Goal: Transaction & Acquisition: Purchase product/service

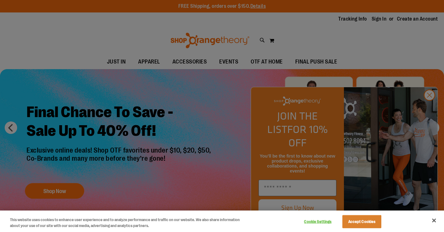
click at [360, 223] on button "Accept Cookies" at bounding box center [361, 222] width 39 height 13
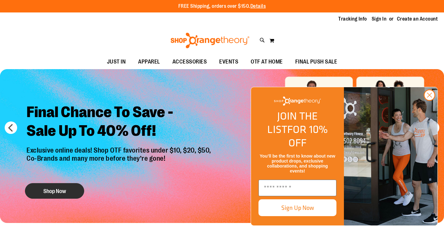
click at [74, 194] on button "Shop Now" at bounding box center [54, 191] width 59 height 16
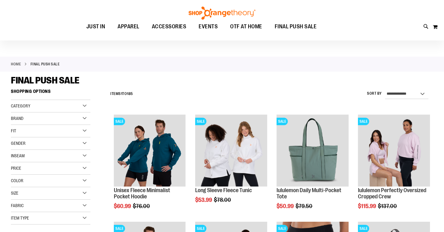
scroll to position [12, 0]
click at [82, 141] on div "Gender" at bounding box center [51, 143] width 80 height 12
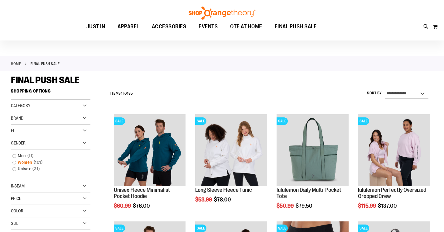
click at [20, 164] on link "Women 101 items" at bounding box center [47, 162] width 76 height 7
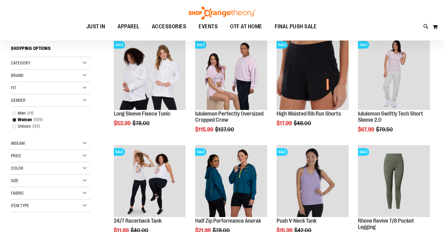
scroll to position [101, 0]
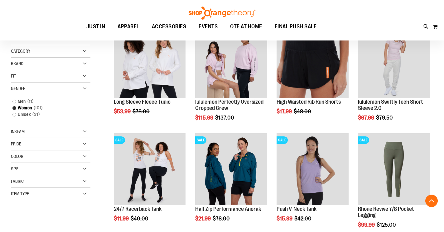
click at [86, 193] on div "Item Type" at bounding box center [51, 194] width 80 height 12
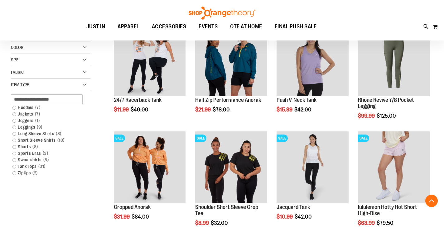
scroll to position [216, 0]
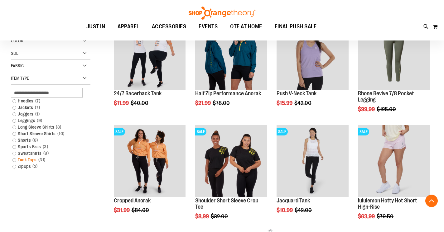
click at [16, 161] on link "Tank Tops 31 items" at bounding box center [47, 160] width 76 height 7
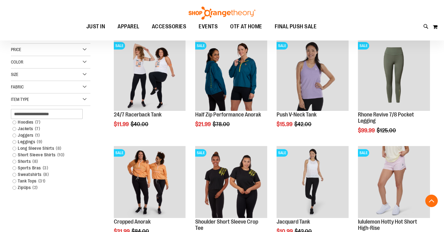
scroll to position [222, 0]
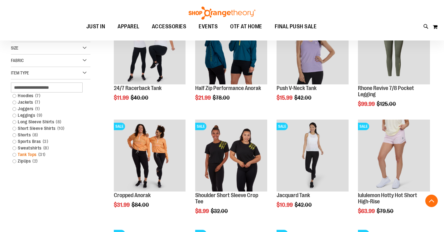
click at [15, 155] on link "Tank Tops 31 items" at bounding box center [47, 155] width 76 height 7
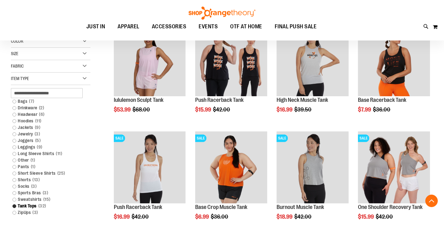
scroll to position [211, 0]
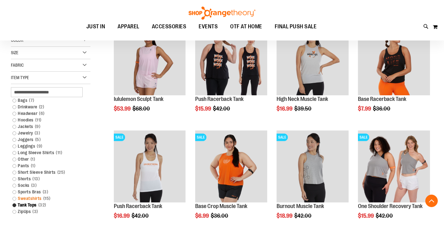
click at [15, 199] on link "Sweatshirts 15 items" at bounding box center [47, 199] width 76 height 7
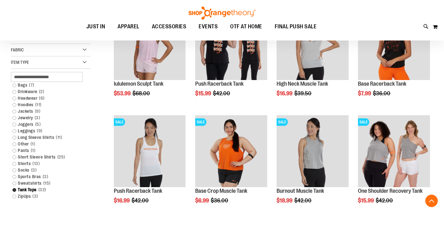
scroll to position [227, 0]
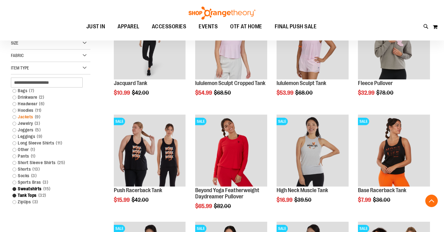
click at [14, 117] on link "Jackets 9 items" at bounding box center [47, 117] width 76 height 7
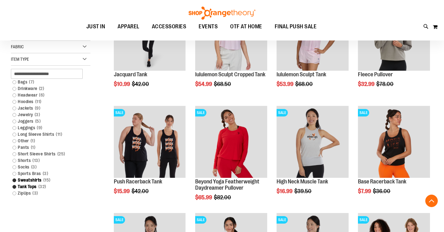
scroll to position [238, 0]
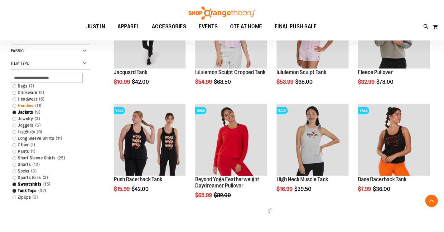
click at [15, 107] on link "Hoodies 11 items" at bounding box center [47, 106] width 76 height 7
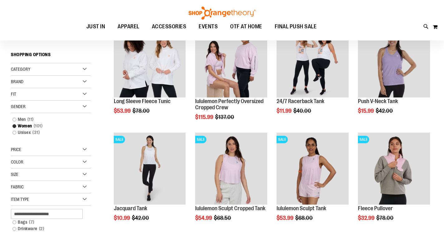
scroll to position [58, 0]
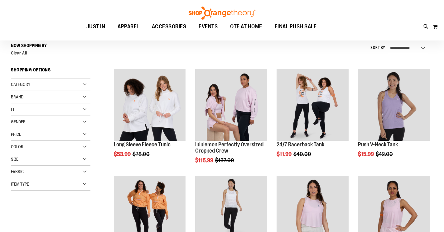
click at [83, 193] on div "Filter Shop By Now Shopping by Gender Women Remove This Item Item Type Tank Top…" at bounding box center [55, 121] width 88 height 163
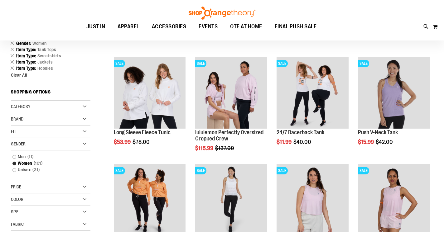
scroll to position [87, 0]
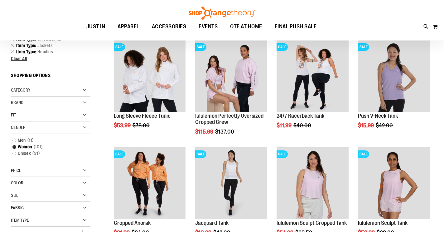
click at [82, 128] on div "Gender" at bounding box center [51, 128] width 80 height 12
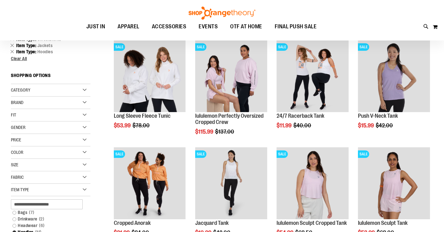
click at [86, 139] on div "Price" at bounding box center [51, 140] width 80 height 12
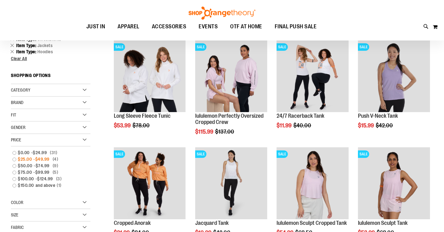
click at [15, 162] on link "$25.00 - $49.99 4 items" at bounding box center [47, 159] width 76 height 7
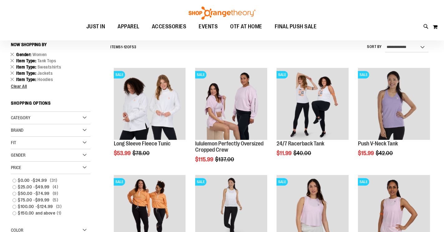
scroll to position [58, 0]
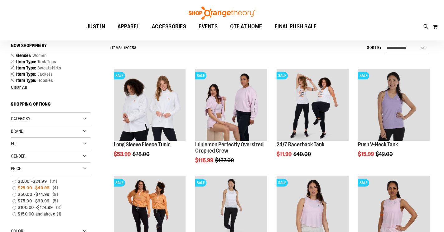
click at [15, 187] on link "$25.00 - $49.99 4 items" at bounding box center [47, 188] width 76 height 7
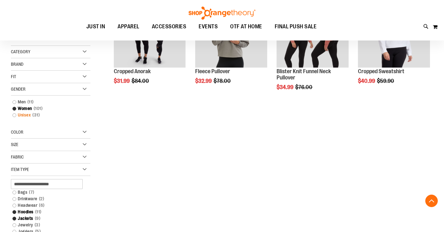
scroll to position [142, 0]
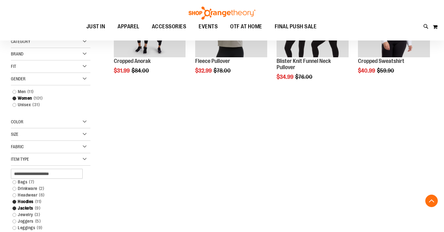
click at [85, 77] on div "Gender" at bounding box center [51, 79] width 80 height 12
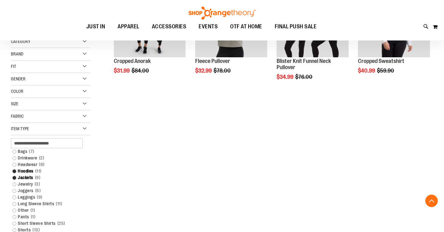
click at [82, 129] on div "Item Type" at bounding box center [51, 129] width 80 height 12
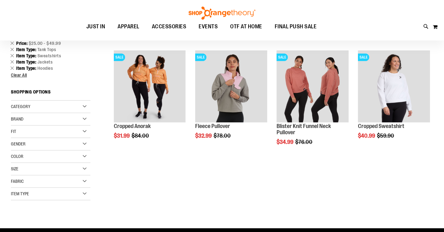
scroll to position [77, 0]
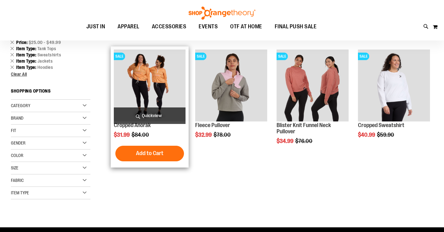
click at [161, 59] on img "product" at bounding box center [150, 86] width 72 height 72
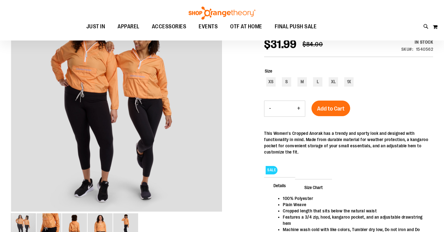
scroll to position [89, 0]
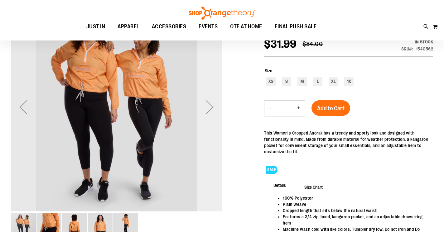
click at [206, 114] on div "Next" at bounding box center [209, 107] width 25 height 25
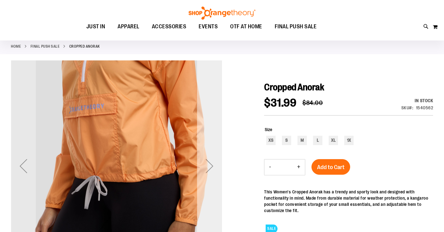
scroll to position [29, 0]
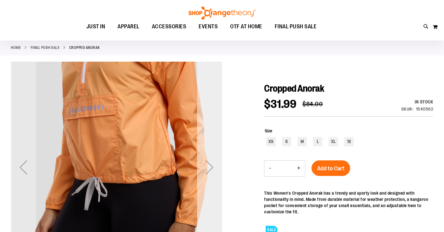
click at [214, 158] on div "Next" at bounding box center [209, 167] width 25 height 25
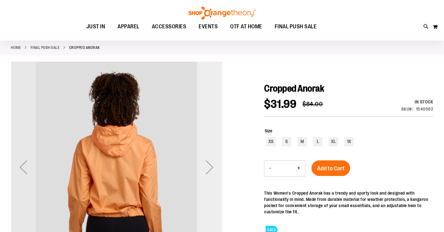
click at [214, 158] on div "Next" at bounding box center [209, 167] width 25 height 25
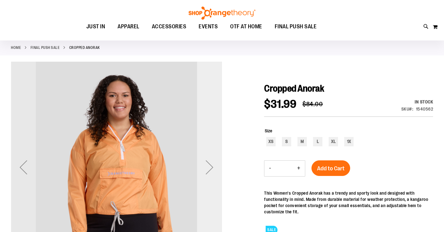
click at [214, 158] on div "Next" at bounding box center [209, 167] width 25 height 25
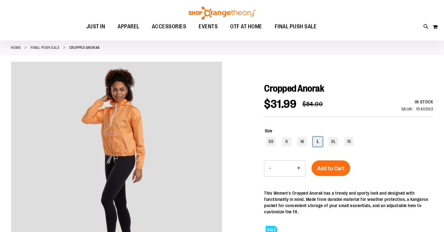
click at [314, 143] on div "L" at bounding box center [317, 141] width 9 height 9
type input "***"
click at [332, 167] on span "Add to Cart" at bounding box center [330, 168] width 27 height 7
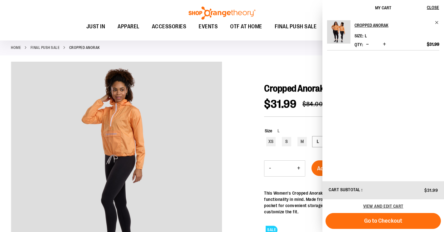
click at [289, 66] on div at bounding box center [222, 196] width 422 height 269
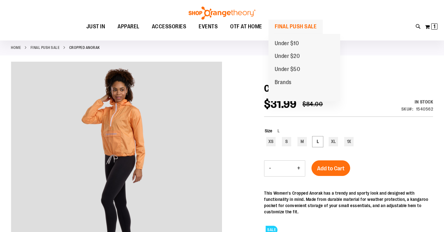
click at [296, 24] on span "FINAL PUSH SALE" at bounding box center [296, 27] width 42 height 14
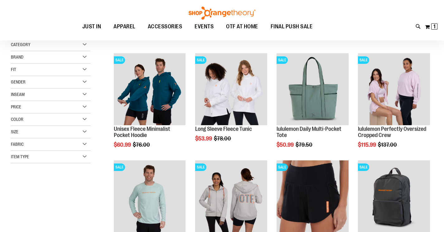
scroll to position [4, 0]
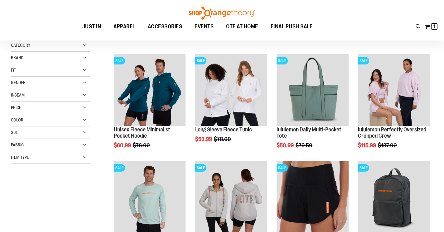
click at [85, 108] on div "Price" at bounding box center [51, 108] width 80 height 12
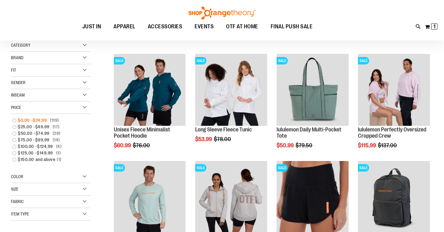
click at [28, 122] on span "$0.00" at bounding box center [24, 120] width 13 height 7
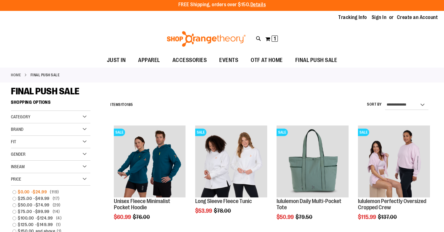
scroll to position [0, 0]
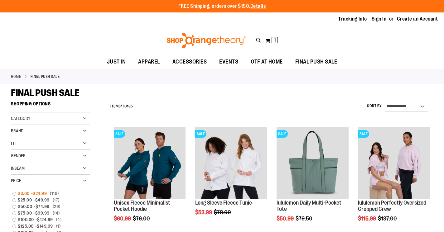
click at [15, 195] on link "$0.00 - $24.99 119 items" at bounding box center [47, 194] width 76 height 7
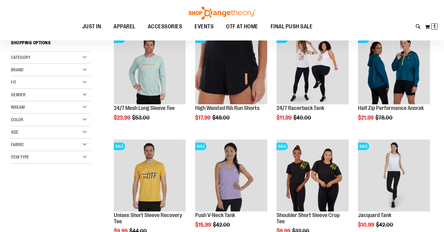
scroll to position [26, 0]
click at [85, 95] on div "Gender" at bounding box center [51, 95] width 80 height 12
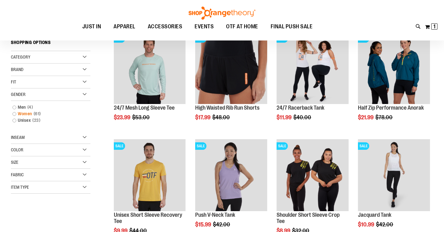
click at [14, 114] on link "Women 61 items" at bounding box center [47, 114] width 76 height 7
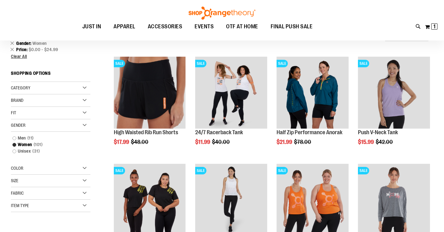
scroll to position [1, 0]
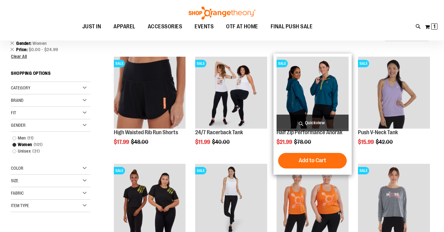
click at [319, 100] on img "product" at bounding box center [313, 93] width 72 height 72
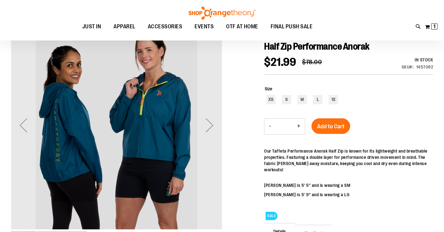
scroll to position [1, 0]
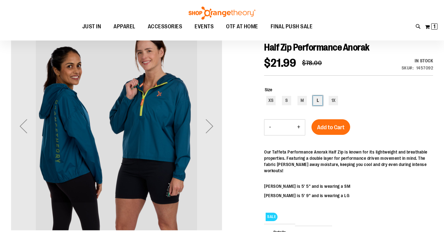
click at [321, 97] on div "L" at bounding box center [317, 100] width 9 height 9
type input "***"
click at [327, 124] on button "Add to Cart" at bounding box center [331, 127] width 39 height 16
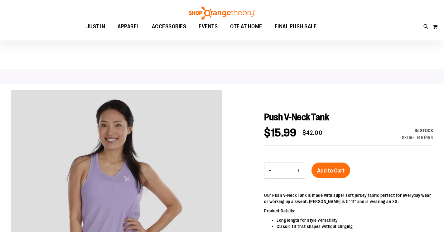
scroll to position [30, 0]
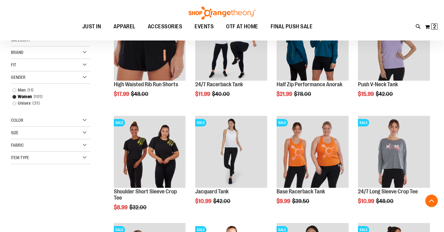
scroll to position [122, 0]
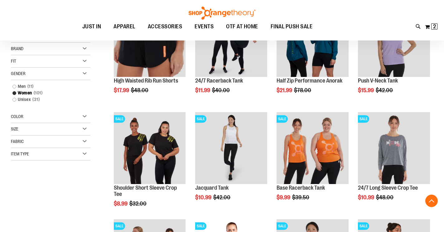
click at [84, 127] on div "Size" at bounding box center [51, 129] width 80 height 12
click at [50, 144] on div "L" at bounding box center [50, 144] width 9 height 9
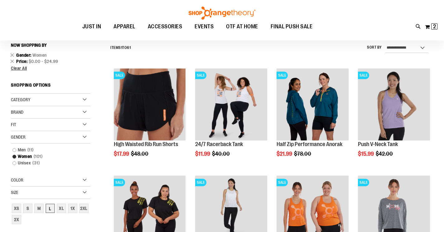
scroll to position [58, 0]
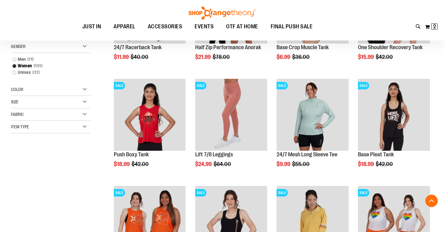
scroll to position [156, 0]
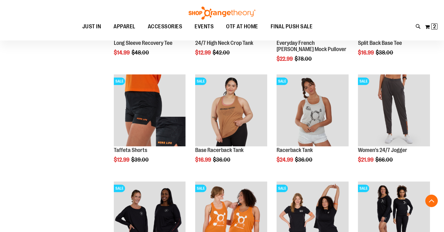
scroll to position [482, 0]
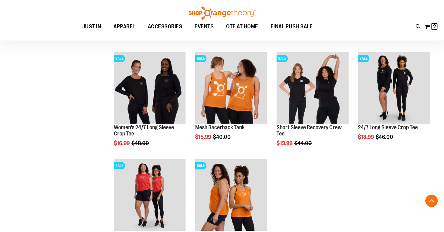
scroll to position [611, 0]
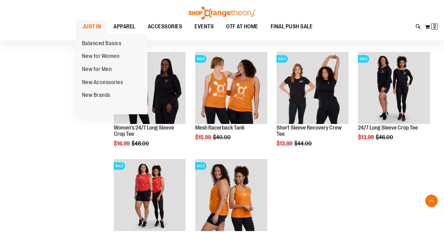
click at [92, 27] on span "JUST IN" at bounding box center [91, 27] width 19 height 14
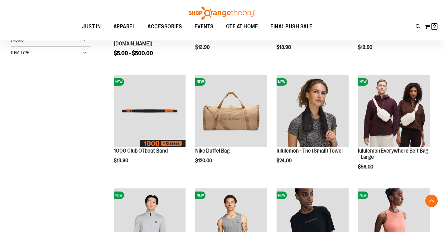
scroll to position [166, 0]
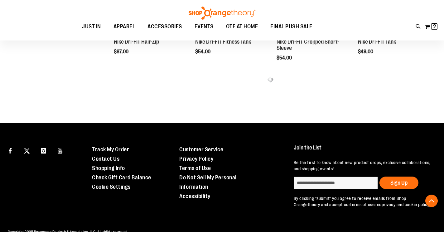
scroll to position [386, 0]
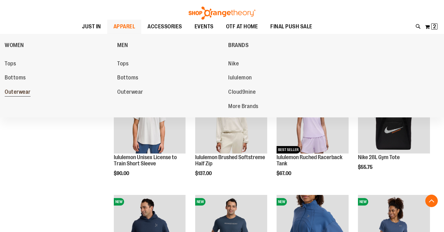
click at [16, 91] on span "Outerwear" at bounding box center [18, 93] width 26 height 8
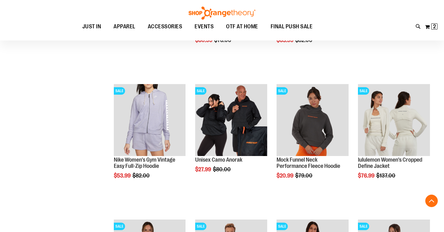
scroll to position [179, 0]
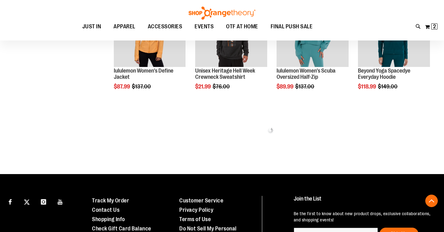
scroll to position [404, 0]
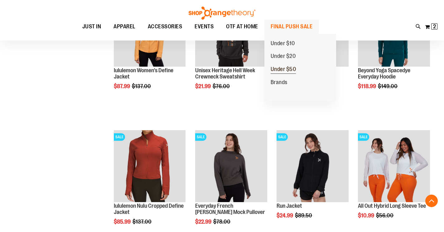
click at [284, 68] on span "Under $50" at bounding box center [284, 70] width 26 height 8
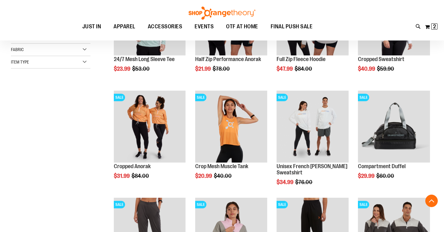
scroll to position [144, 0]
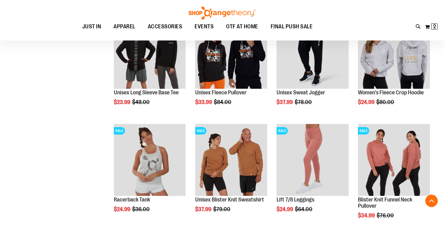
scroll to position [432, 0]
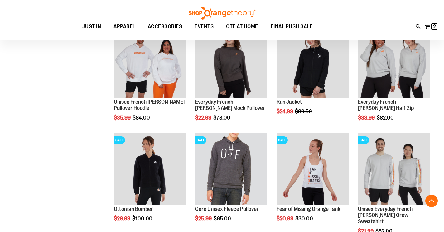
scroll to position [852, 0]
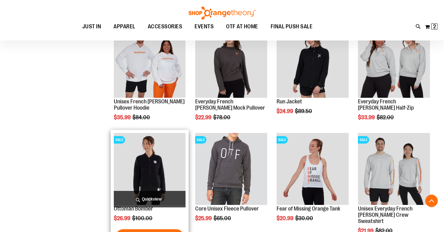
click at [126, 168] on img "product" at bounding box center [150, 169] width 72 height 72
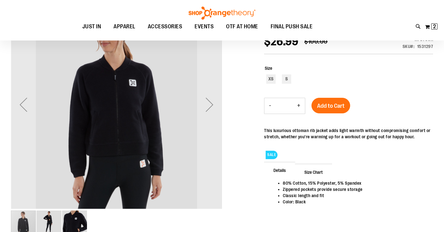
scroll to position [23, 0]
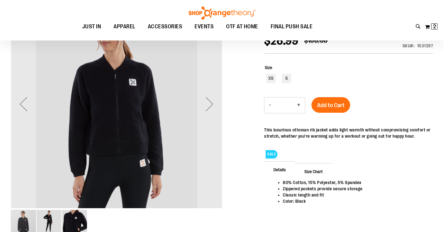
click at [49, 222] on img "image 2 of 3" at bounding box center [48, 222] width 25 height 25
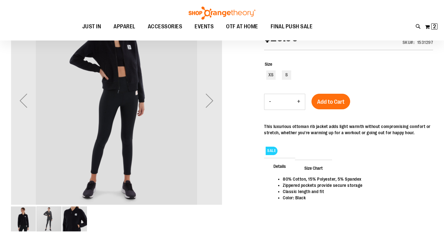
scroll to position [38, 0]
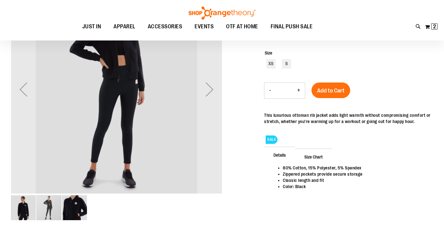
click at [82, 208] on img "image 3 of 3" at bounding box center [74, 208] width 25 height 25
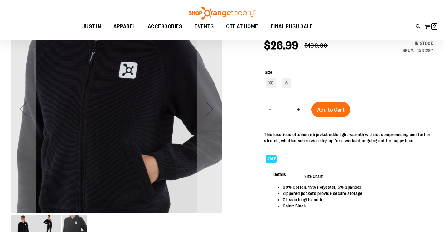
scroll to position [17, 0]
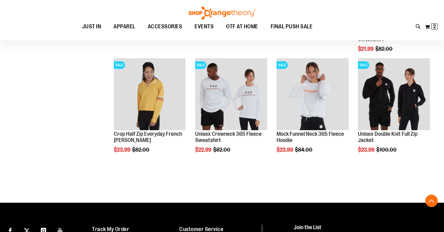
scroll to position [261, 0]
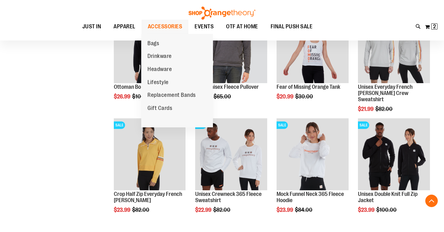
click at [166, 27] on span "ACCESSORIES" at bounding box center [165, 27] width 35 height 14
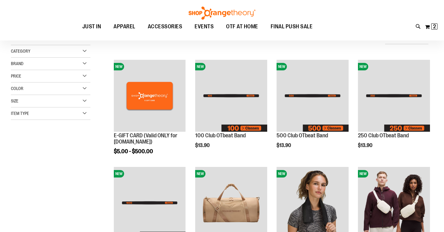
scroll to position [95, 0]
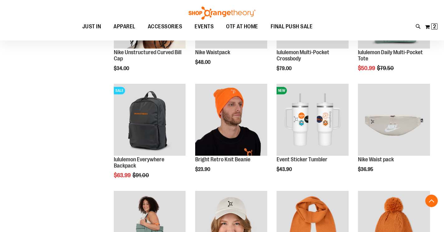
scroll to position [473, 0]
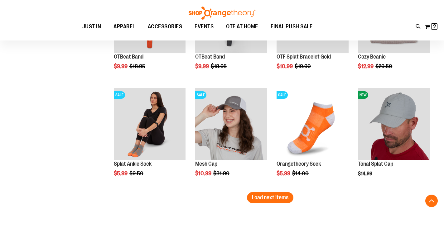
scroll to position [898, 0]
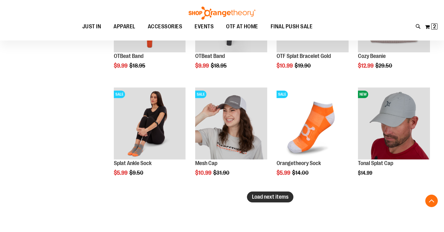
click at [273, 198] on span "Load next items" at bounding box center [270, 197] width 36 height 6
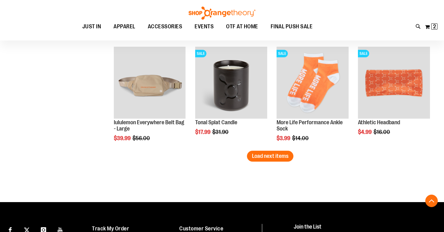
scroll to position [1261, 0]
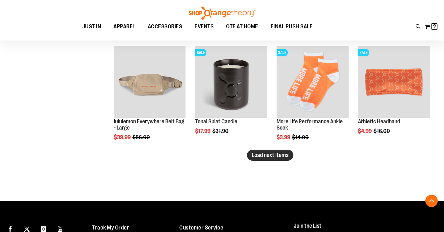
click at [275, 161] on button "Load next items" at bounding box center [270, 155] width 46 height 11
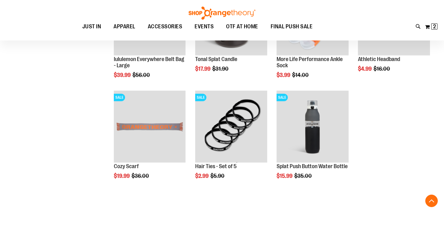
scroll to position [1332, 0]
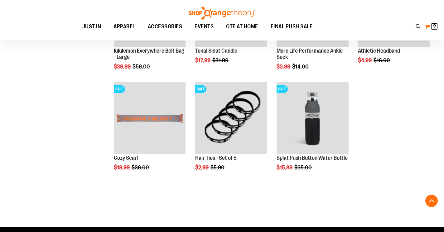
click at [432, 25] on span "2 2 items" at bounding box center [434, 26] width 6 height 6
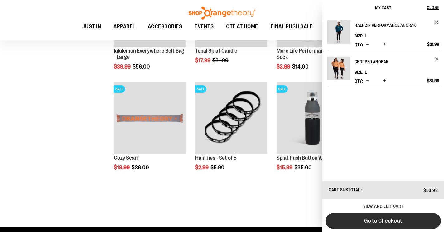
click at [413, 219] on button "Go to Checkout" at bounding box center [383, 221] width 115 height 16
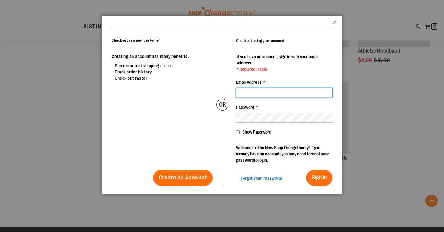
type input "**********"
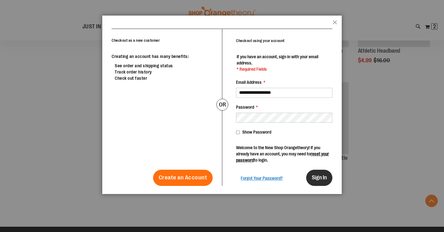
click at [316, 171] on button "Sign In" at bounding box center [319, 178] width 26 height 16
